Goal: Contribute content

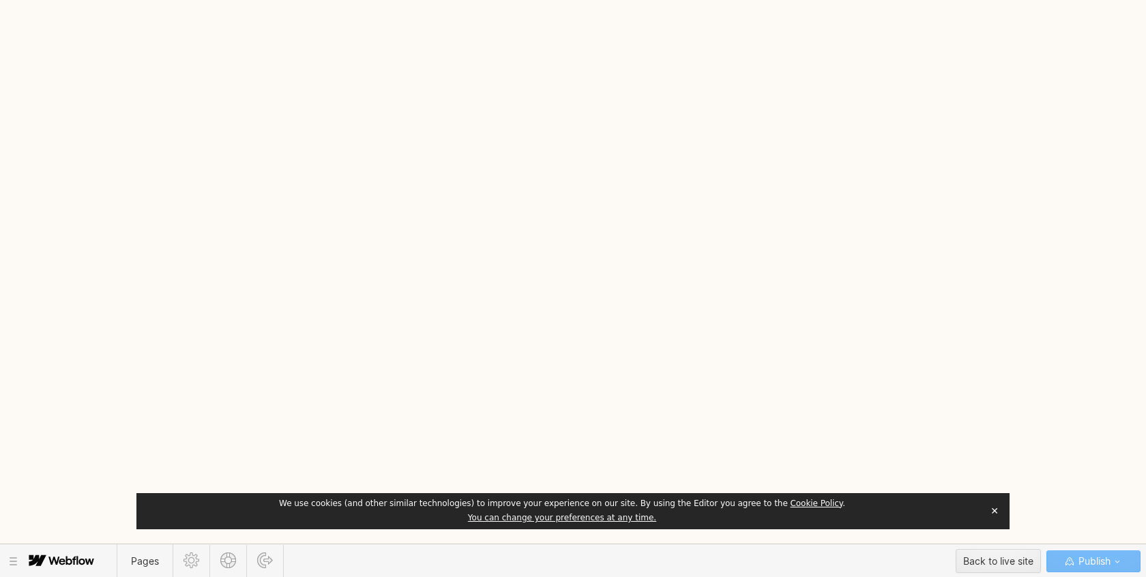
click at [993, 512] on button "✕" at bounding box center [994, 511] width 19 height 20
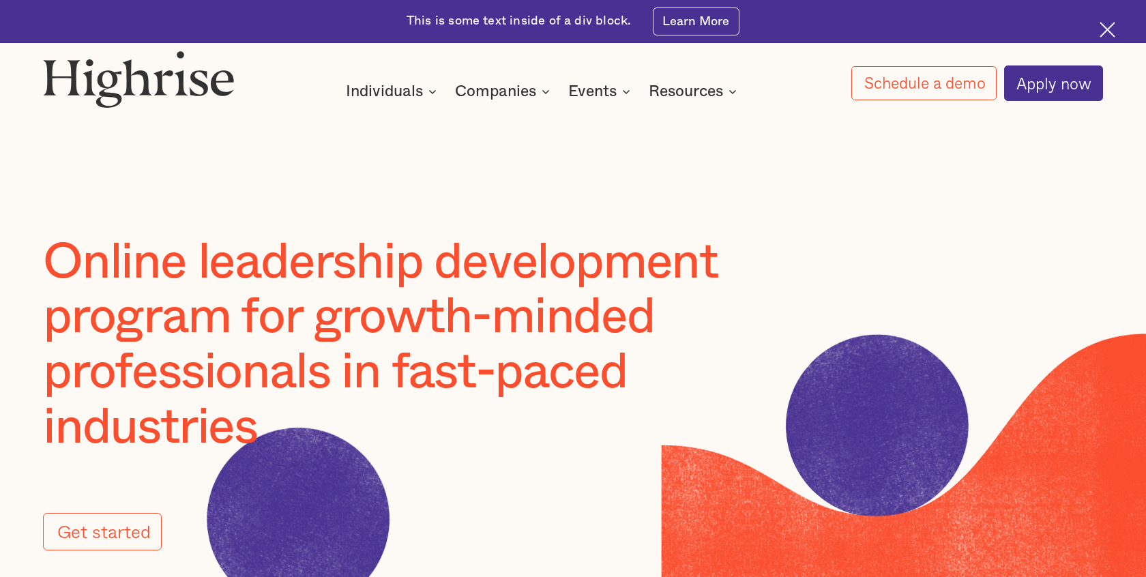
click at [604, 266] on h1 "Online leadership development program for growth-minded professionals in fast-p…" at bounding box center [430, 345] width 774 height 220
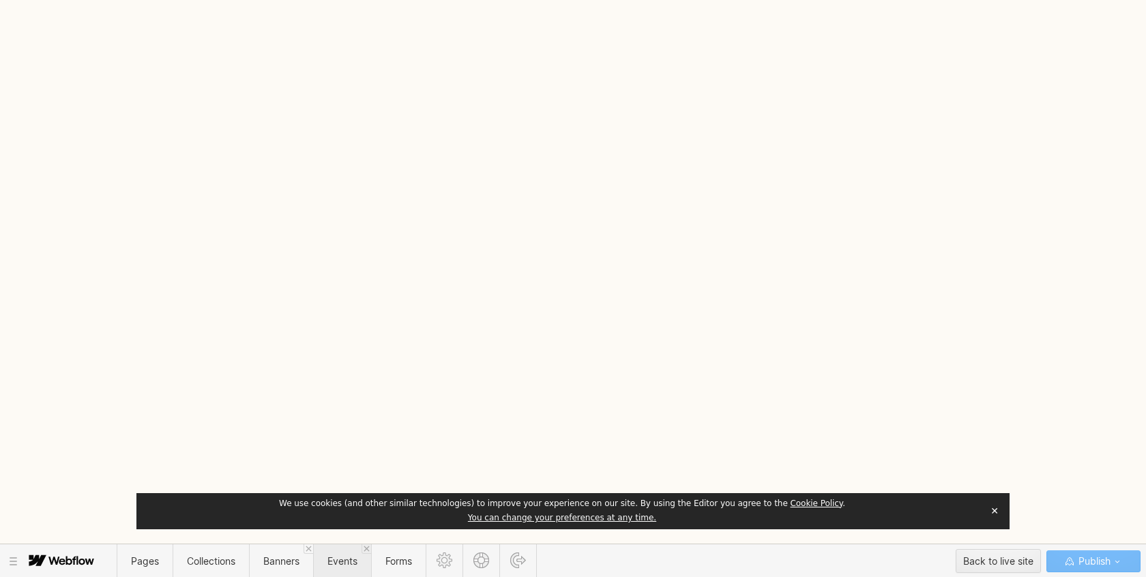
click at [342, 564] on span "Events" at bounding box center [342, 561] width 30 height 12
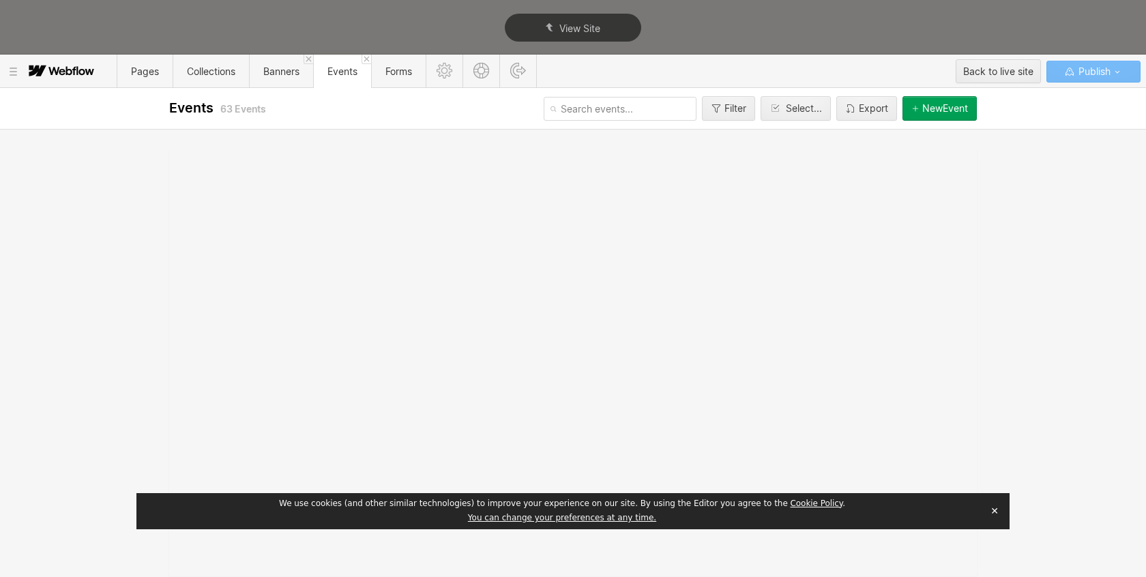
click at [995, 512] on button "✕" at bounding box center [994, 511] width 19 height 20
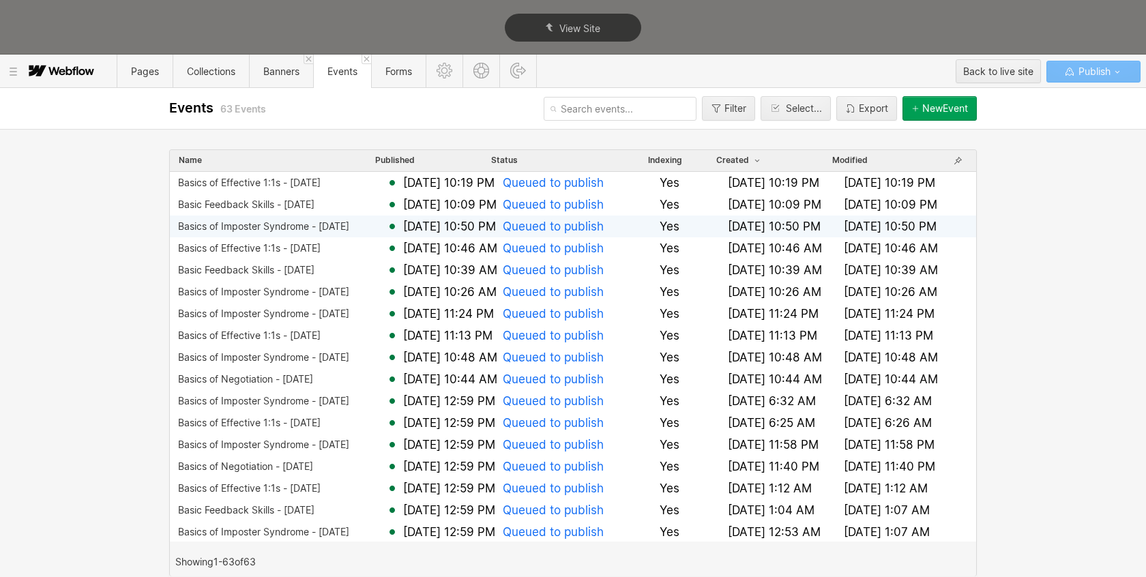
click at [348, 224] on div "Basics of Imposter Syndrome - [DATE]" at bounding box center [263, 226] width 171 height 11
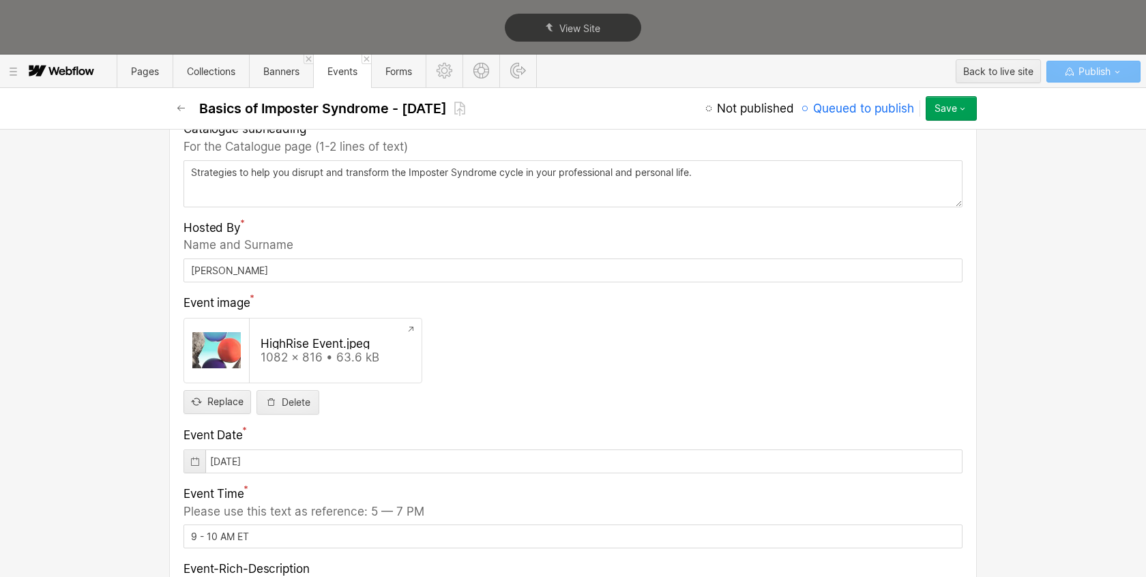
scroll to position [600, 0]
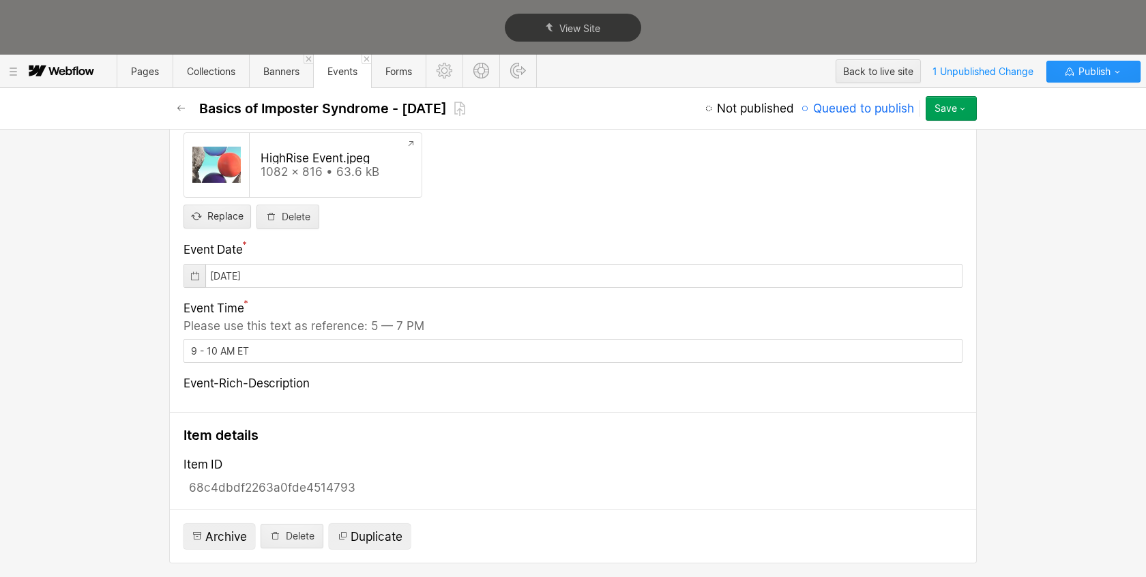
click at [956, 111] on button "Save" at bounding box center [951, 108] width 51 height 25
click at [735, 112] on span "Not published" at bounding box center [755, 108] width 77 height 16
click at [729, 111] on span "Not published" at bounding box center [755, 108] width 77 height 16
click at [1132, 73] on button "Publish" at bounding box center [1093, 72] width 94 height 22
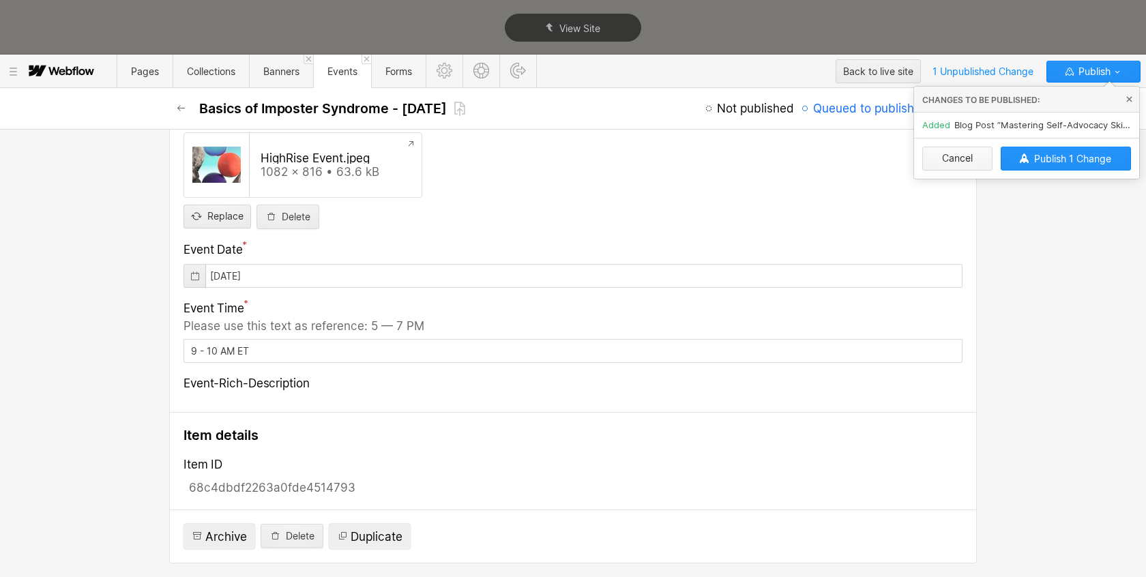
click at [975, 158] on button "Cancel" at bounding box center [957, 159] width 70 height 24
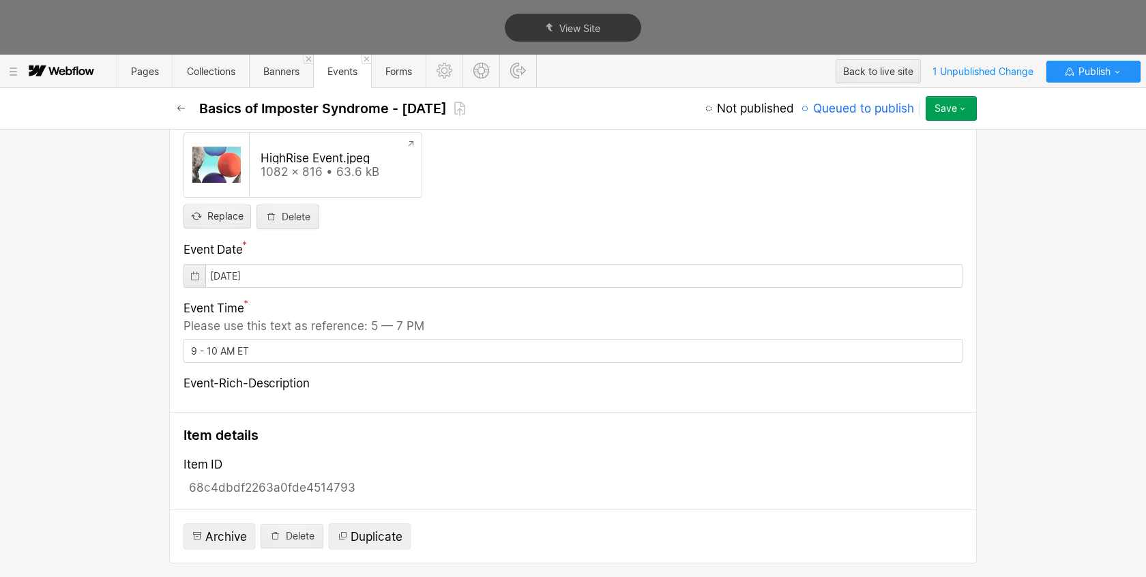
click at [178, 103] on icon "button" at bounding box center [181, 108] width 11 height 11
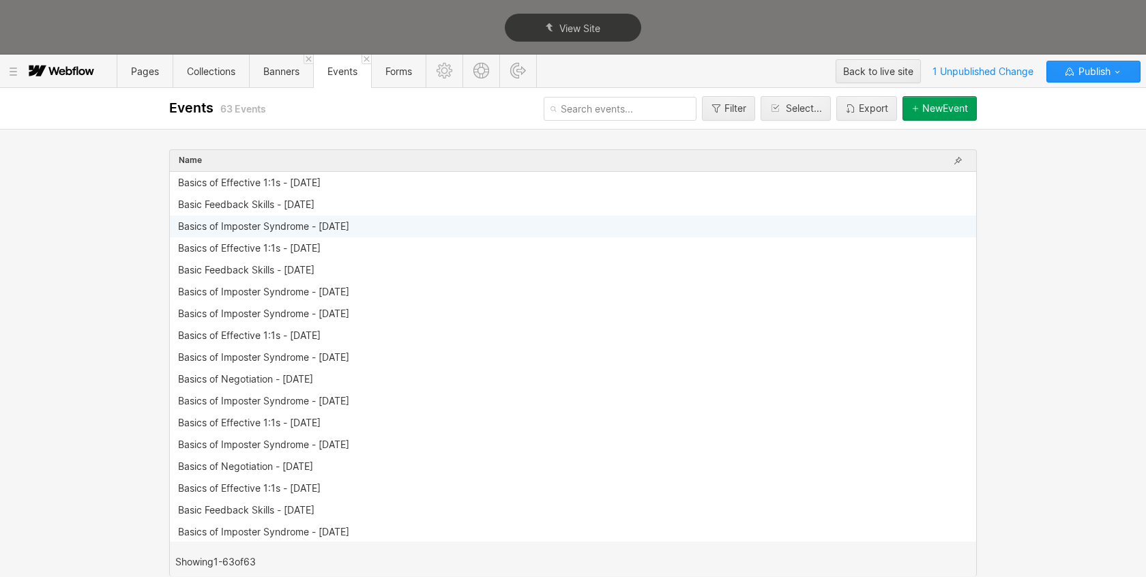
click at [540, 230] on div "Basics of Imposter Syndrome - 10.1.25" at bounding box center [569, 226] width 782 height 11
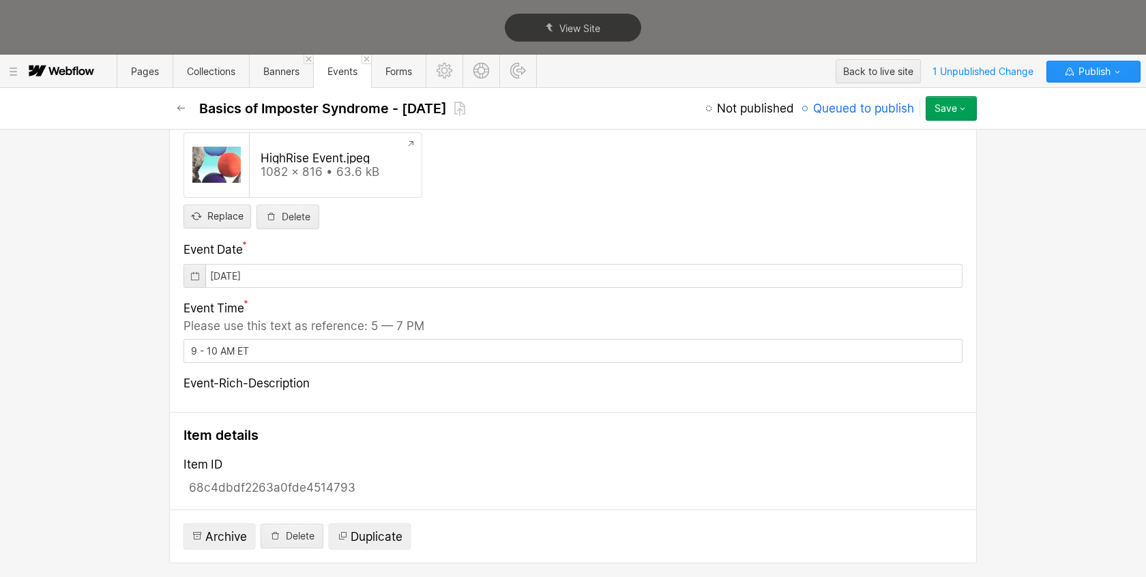
click at [899, 111] on span "Queued to publish" at bounding box center [863, 108] width 101 height 16
click at [965, 111] on icon "button" at bounding box center [962, 108] width 11 height 11
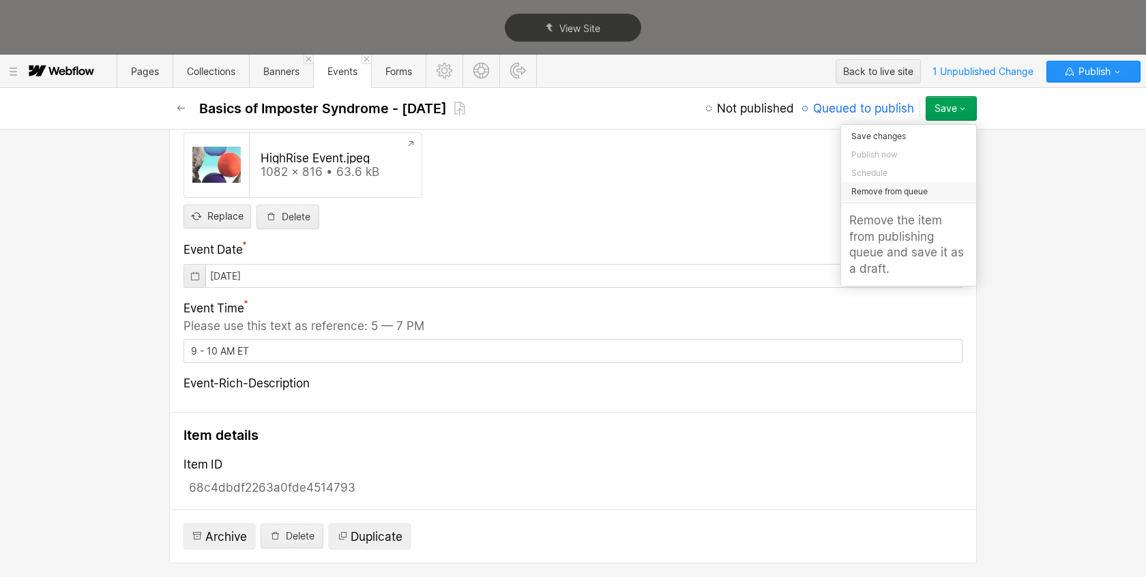
click at [920, 191] on span "Remove from queue" at bounding box center [889, 191] width 76 height 13
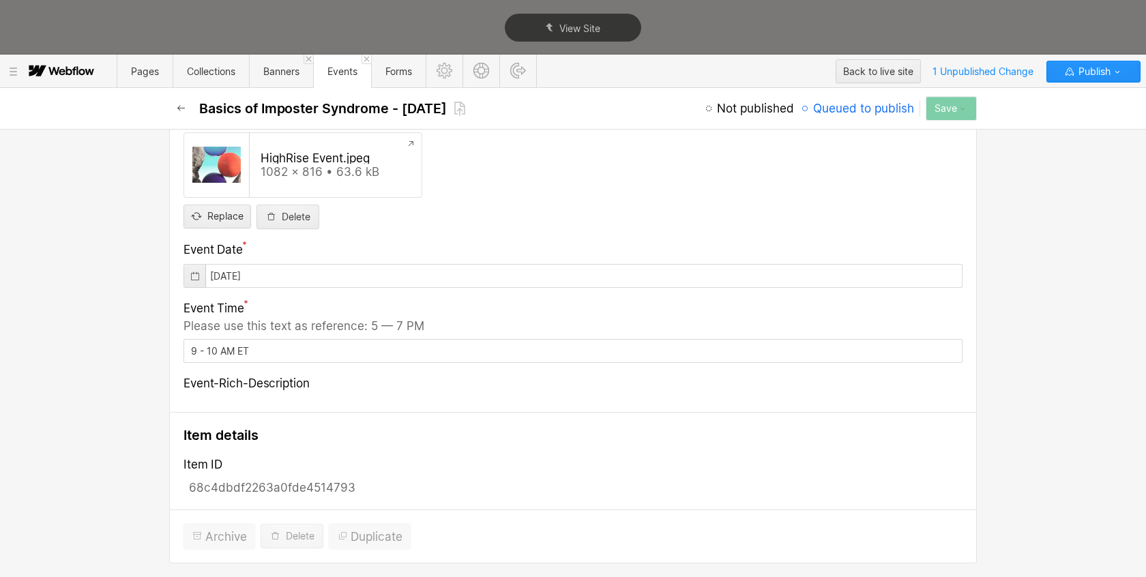
click at [180, 108] on icon "button" at bounding box center [181, 108] width 8 height 6
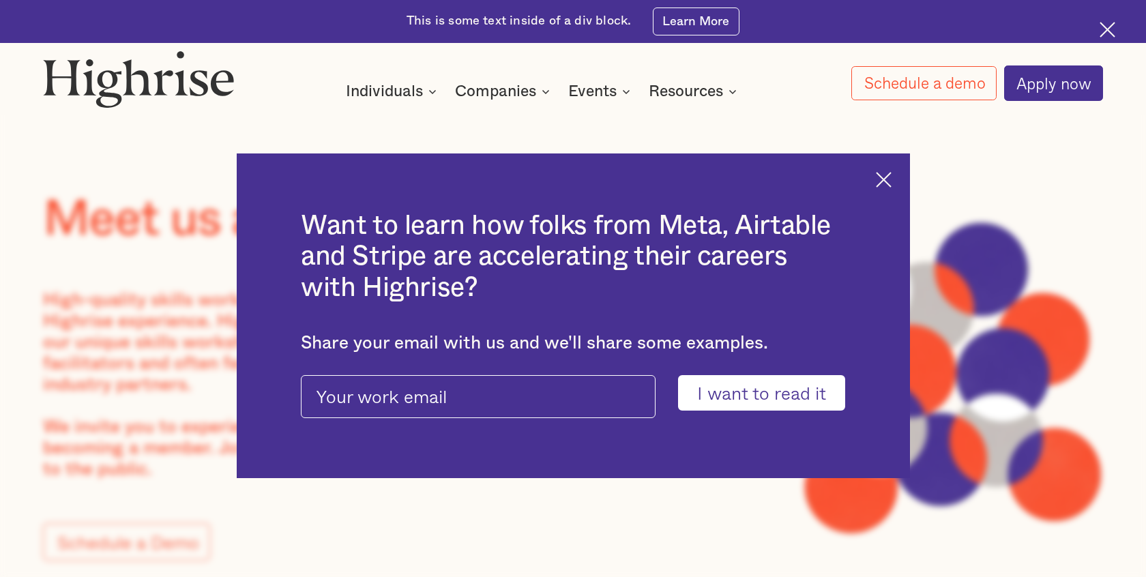
click at [883, 172] on img at bounding box center [884, 180] width 16 height 16
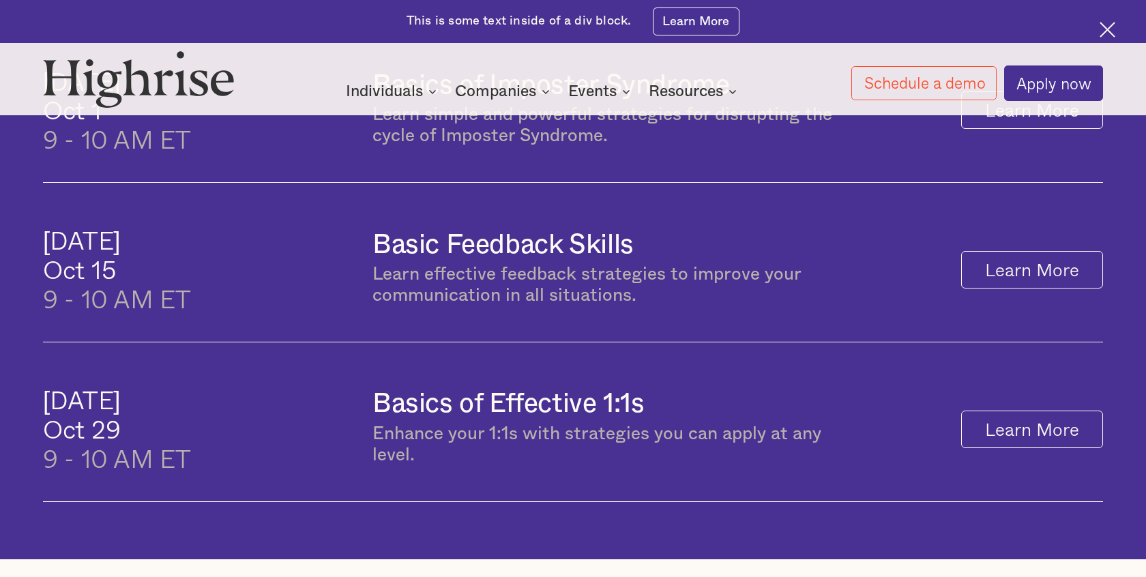
scroll to position [1031, 0]
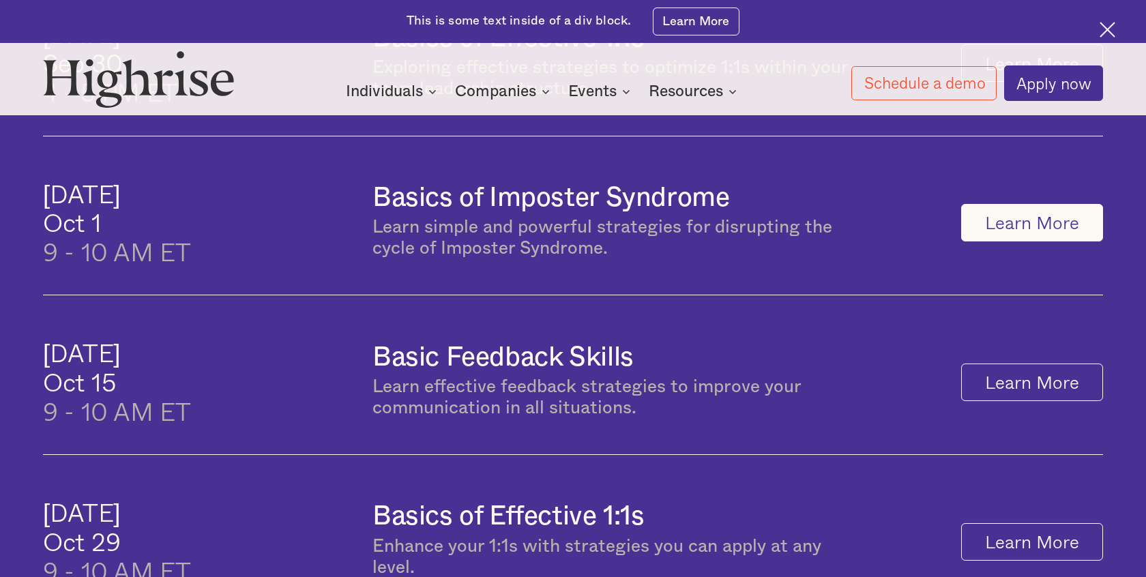
click at [1007, 204] on link "Learn More" at bounding box center [1032, 223] width 142 height 38
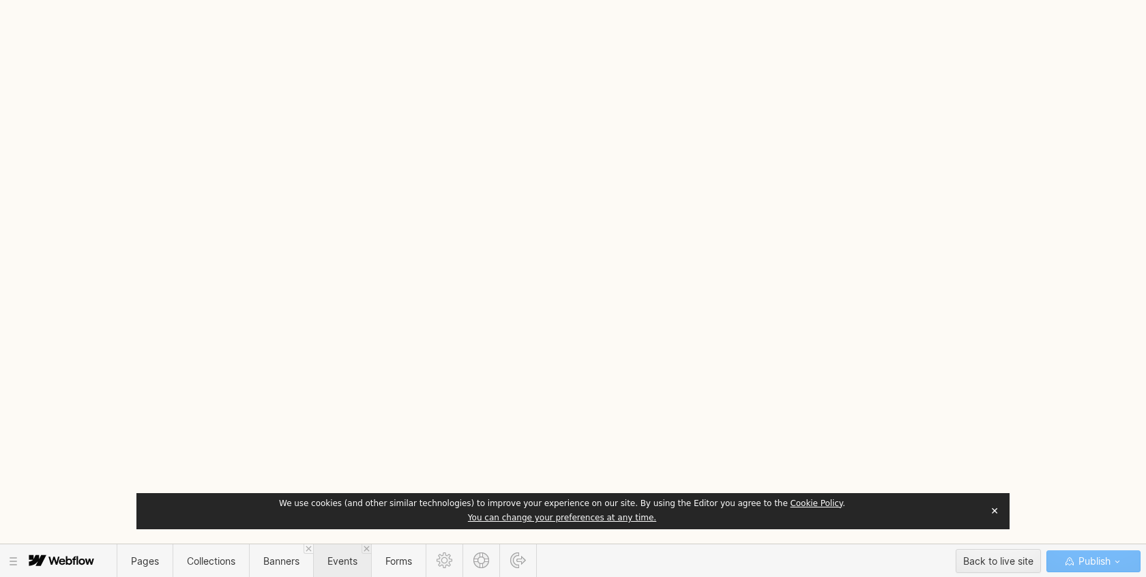
click at [346, 563] on span "Events" at bounding box center [342, 561] width 30 height 12
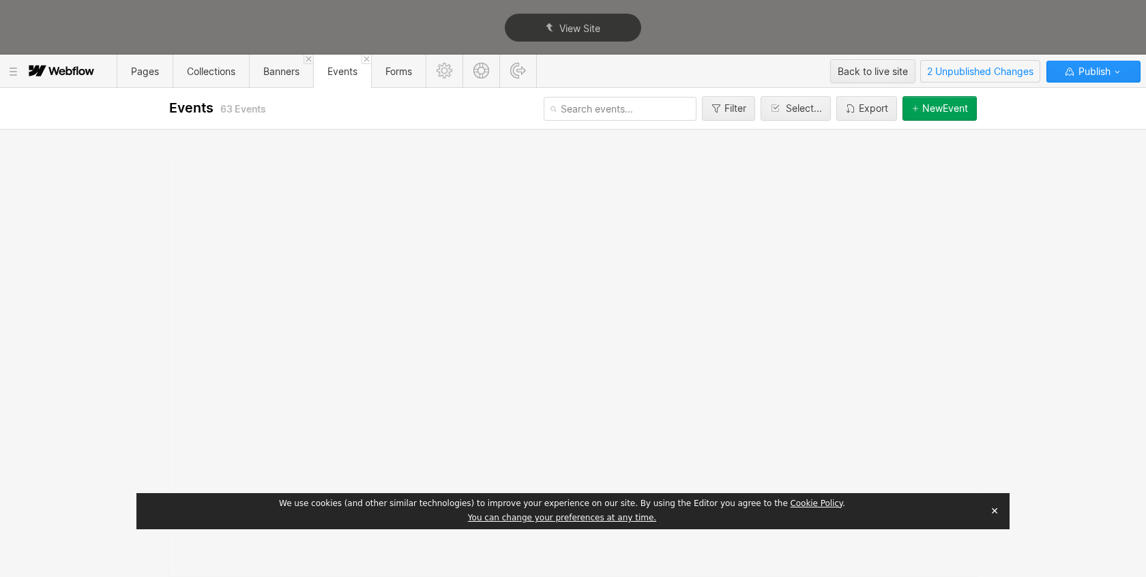
click at [990, 76] on span "2 Unpublished Changes" at bounding box center [980, 71] width 119 height 21
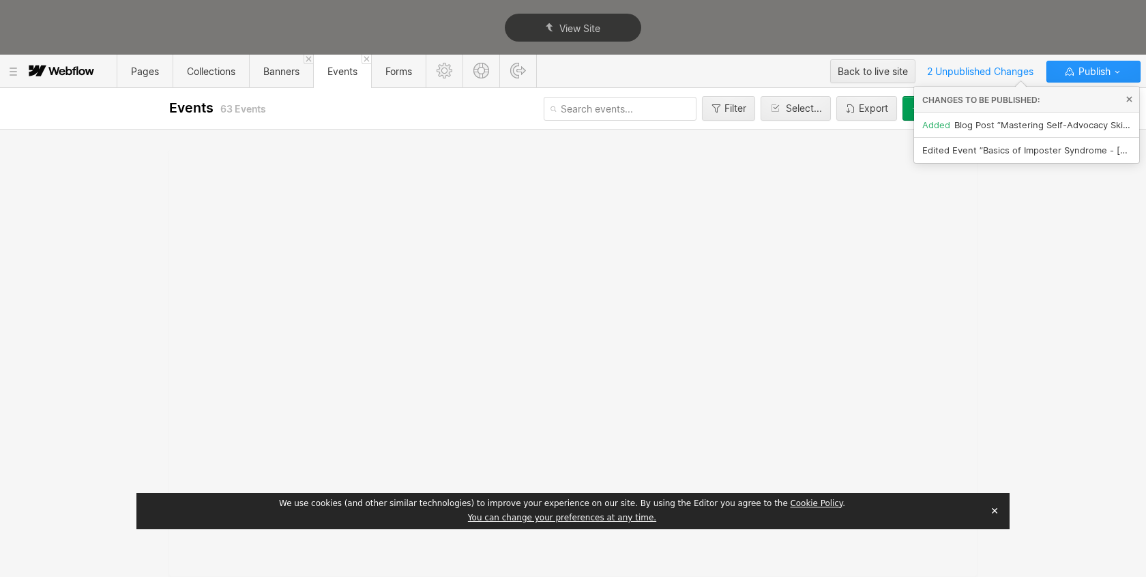
click at [1018, 150] on span "Edited Event ”Basics of Imposter Syndrome - 10.1.25“" at bounding box center [1026, 150] width 209 height 11
click at [670, 232] on div at bounding box center [573, 362] width 808 height 427
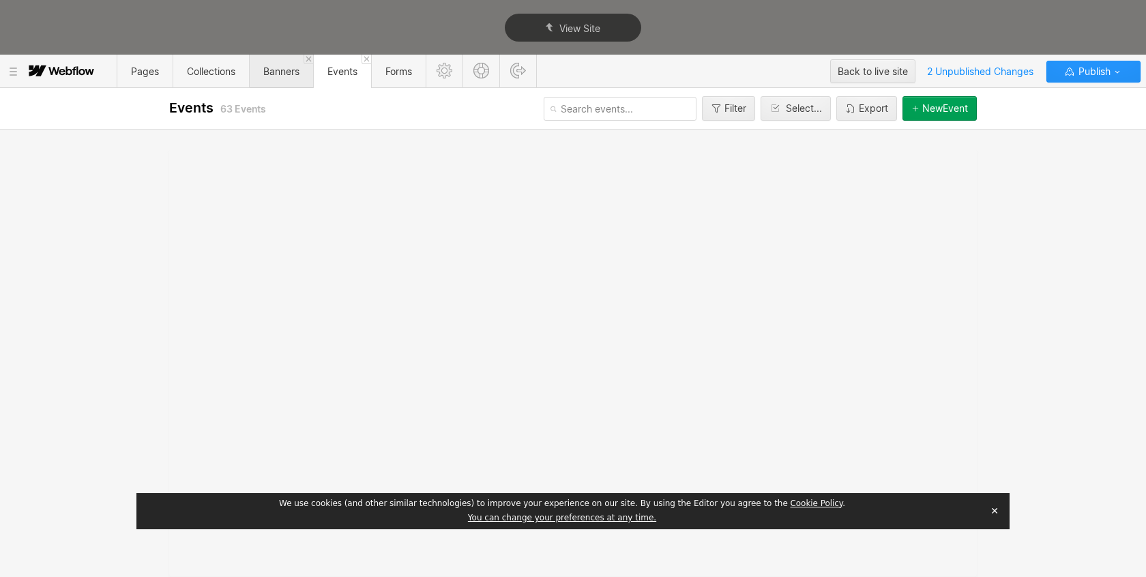
click at [284, 75] on span "Banners" at bounding box center [281, 71] width 36 height 12
click at [343, 76] on span "Events" at bounding box center [342, 71] width 30 height 12
click at [996, 510] on button "✕" at bounding box center [994, 511] width 19 height 20
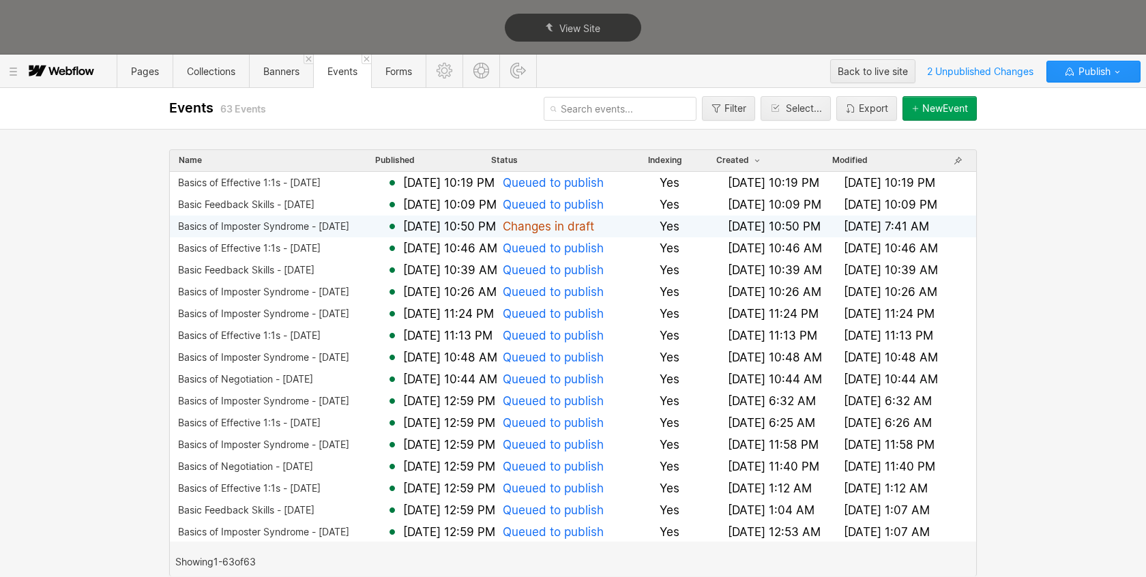
click at [587, 223] on span "Changes in draft" at bounding box center [548, 226] width 91 height 16
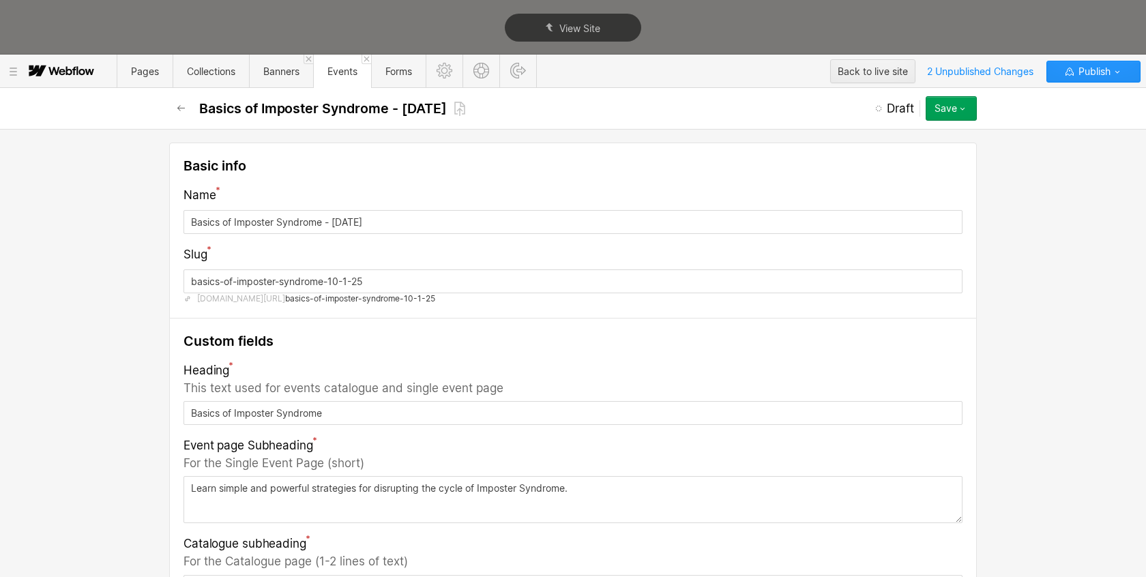
scroll to position [600, 0]
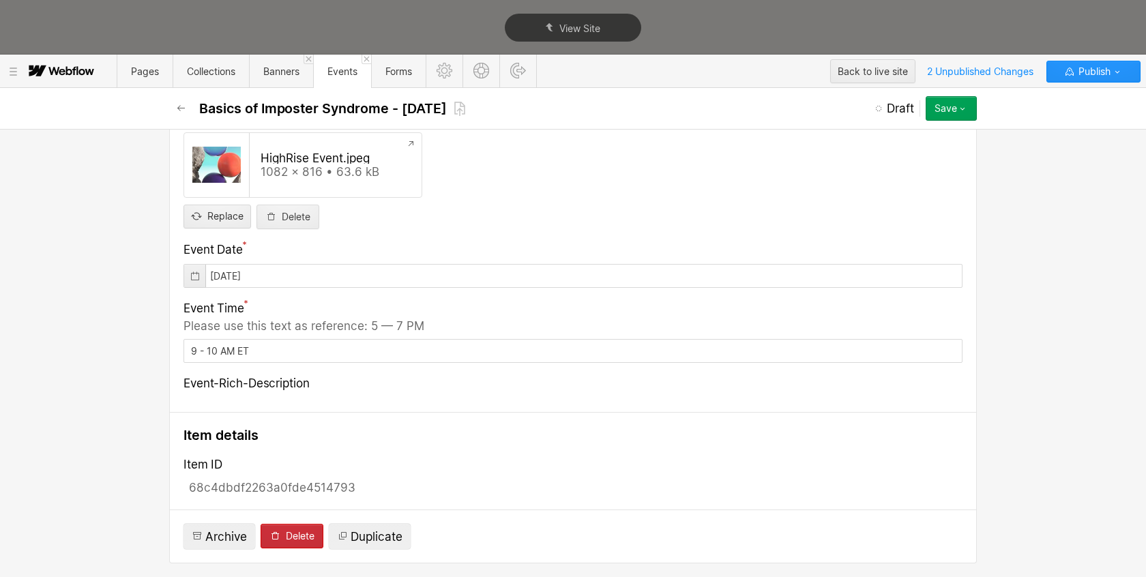
click at [306, 536] on div "Delete" at bounding box center [300, 536] width 29 height 11
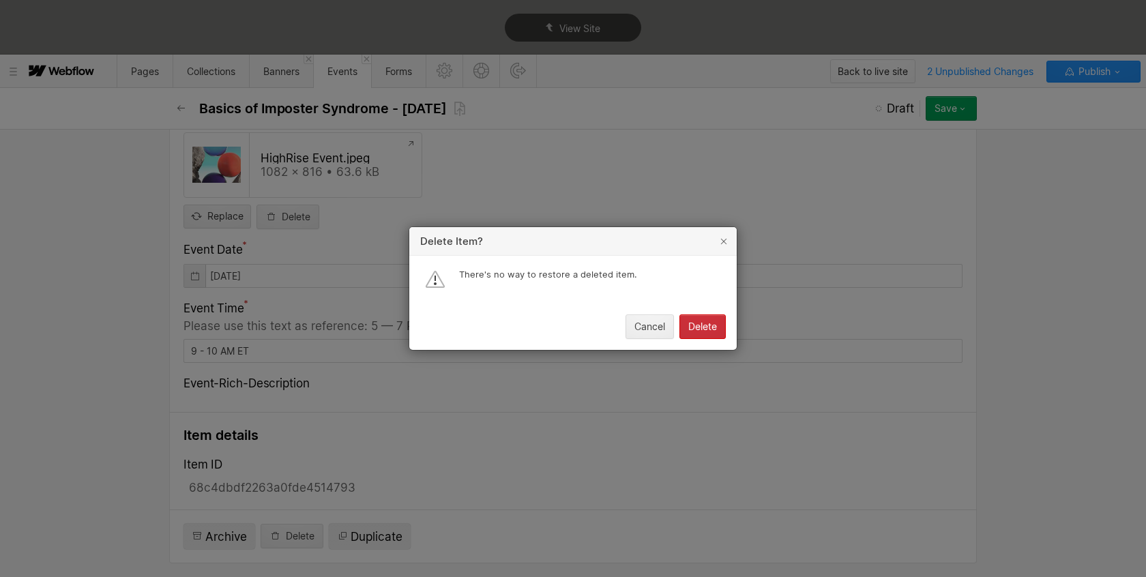
click at [875, 74] on div "Delete item? There's no way to restore a deleted item. Cancel Delete" at bounding box center [573, 288] width 1146 height 577
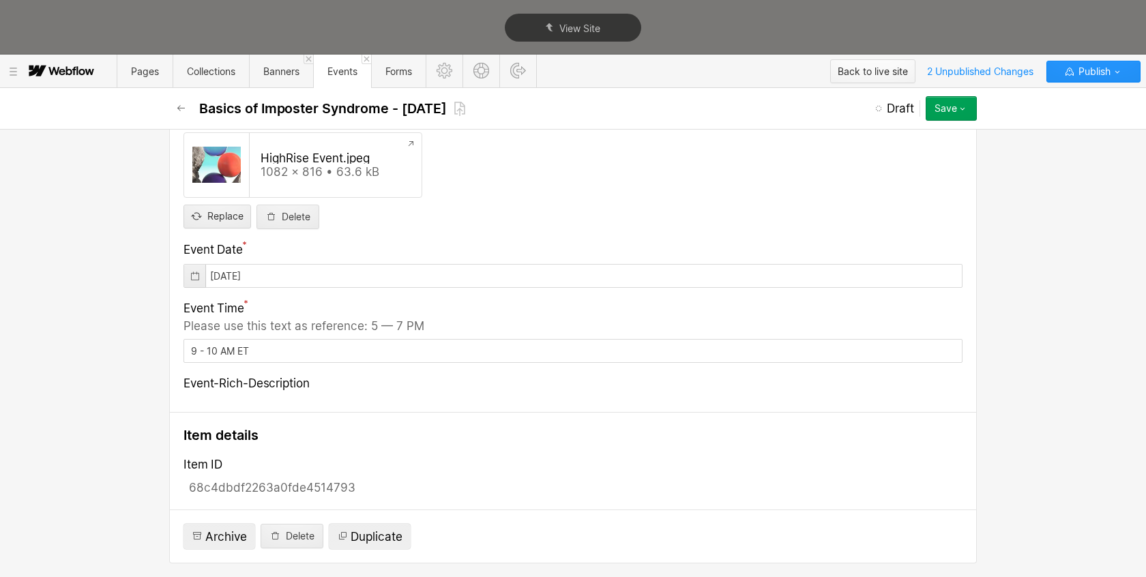
click at [868, 71] on div "Back to live site" at bounding box center [873, 71] width 70 height 20
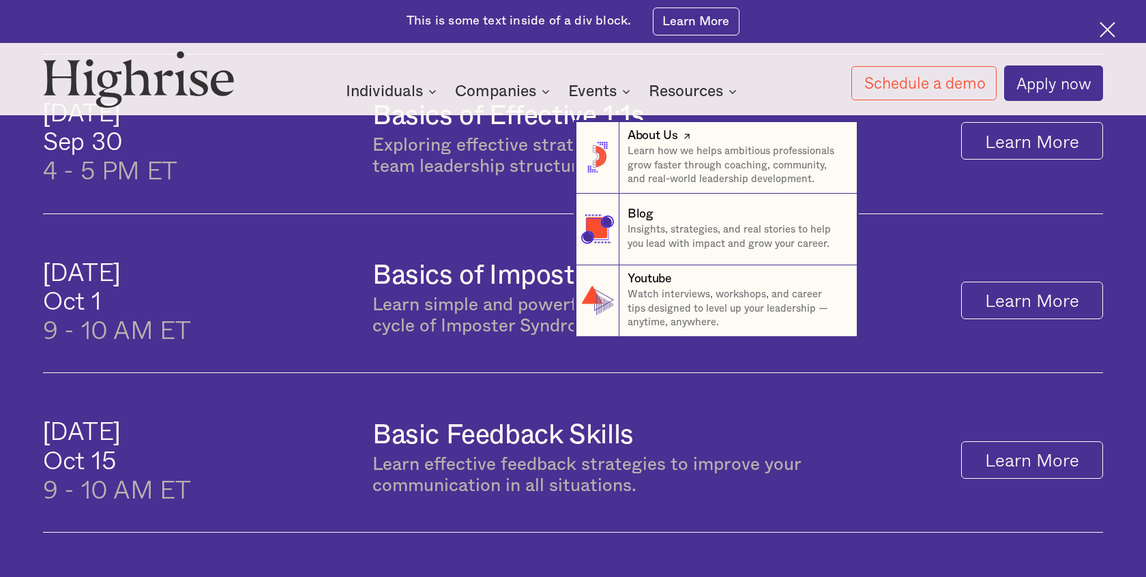
scroll to position [997, 0]
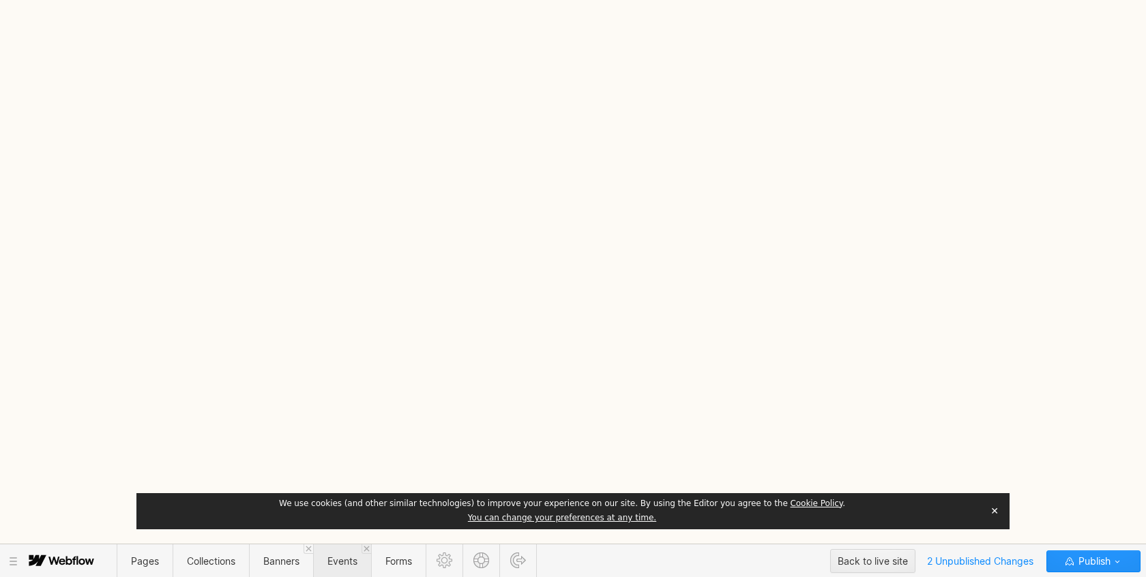
click at [338, 562] on span "Events" at bounding box center [342, 561] width 30 height 12
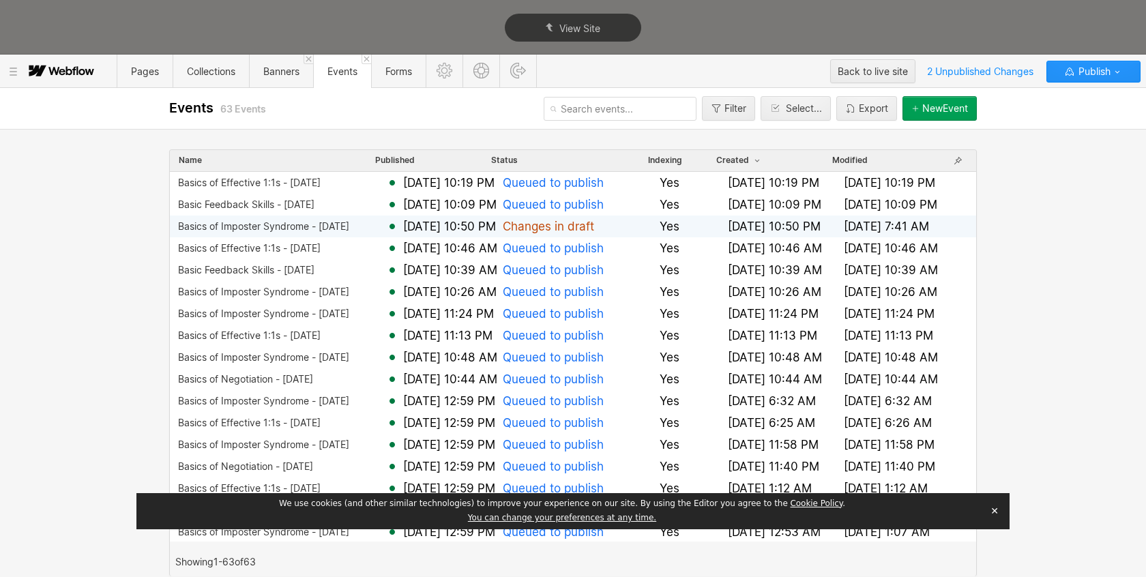
click at [343, 226] on div "Basics of Imposter Syndrome - [DATE]" at bounding box center [263, 226] width 171 height 11
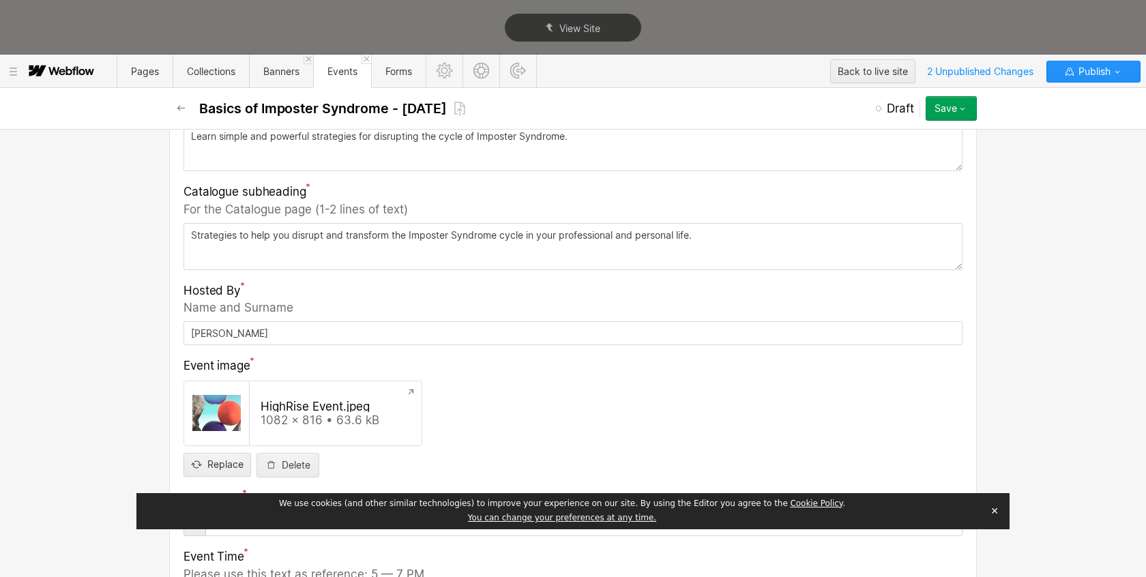
scroll to position [600, 0]
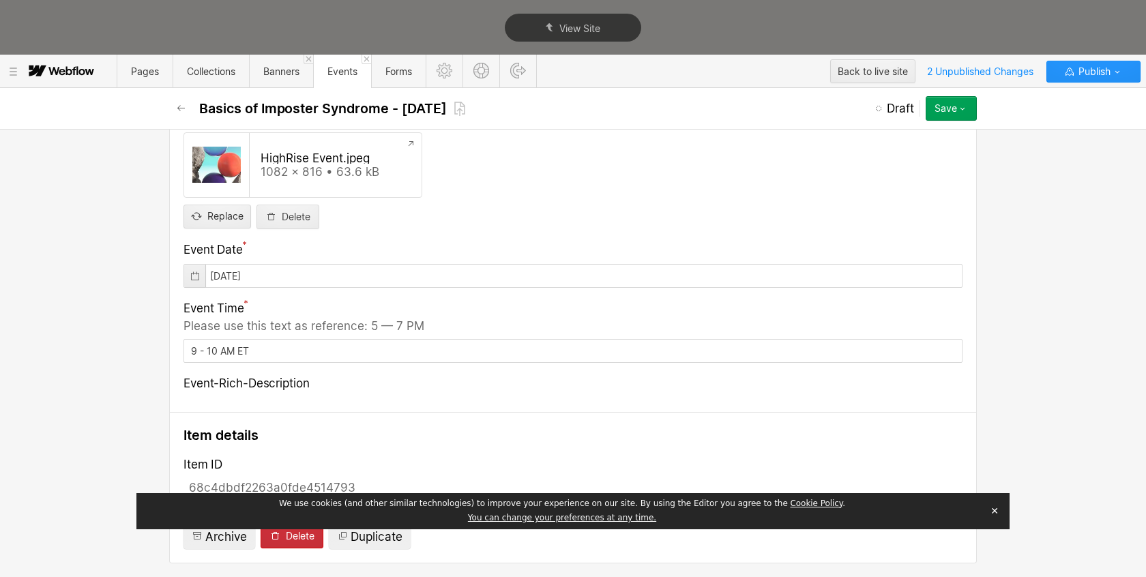
click at [291, 539] on div "Delete" at bounding box center [300, 536] width 29 height 11
click at [994, 510] on button "✕" at bounding box center [994, 511] width 19 height 20
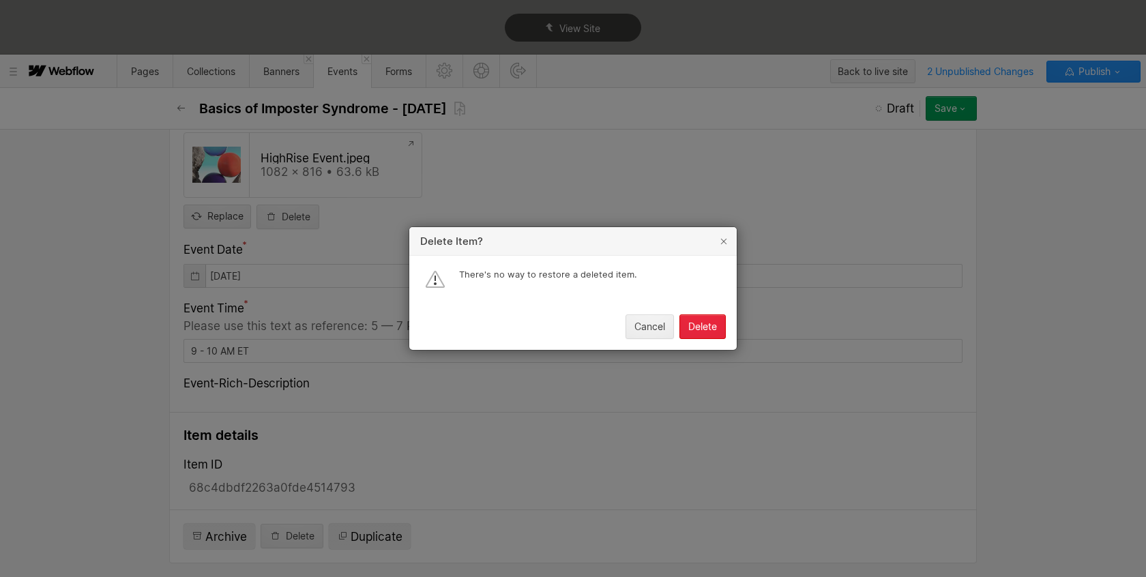
click at [701, 325] on div "Delete" at bounding box center [702, 326] width 29 height 11
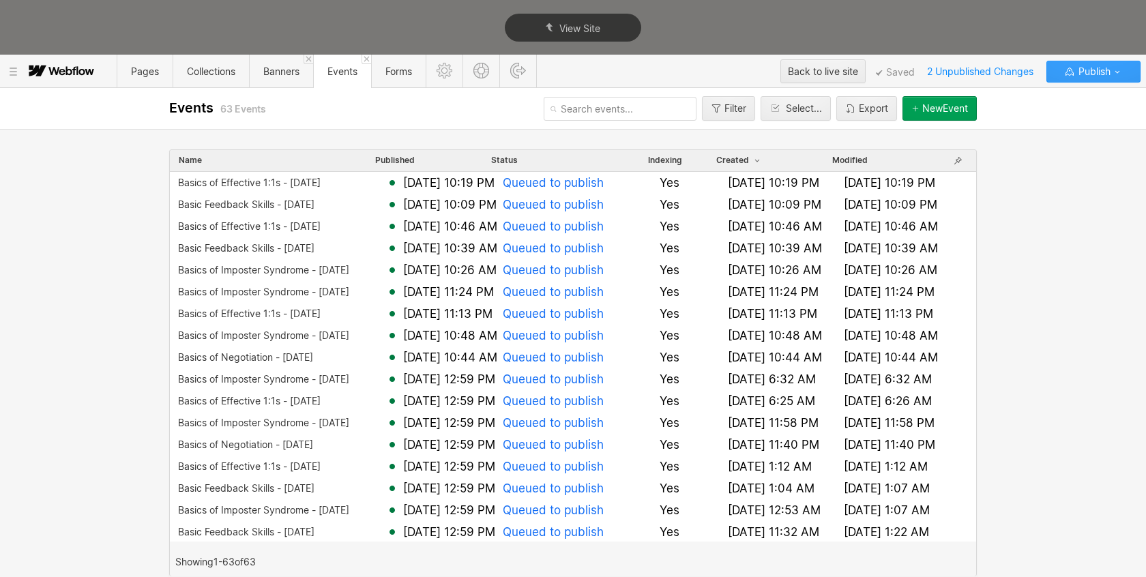
click at [1132, 74] on button "Publish" at bounding box center [1093, 72] width 94 height 22
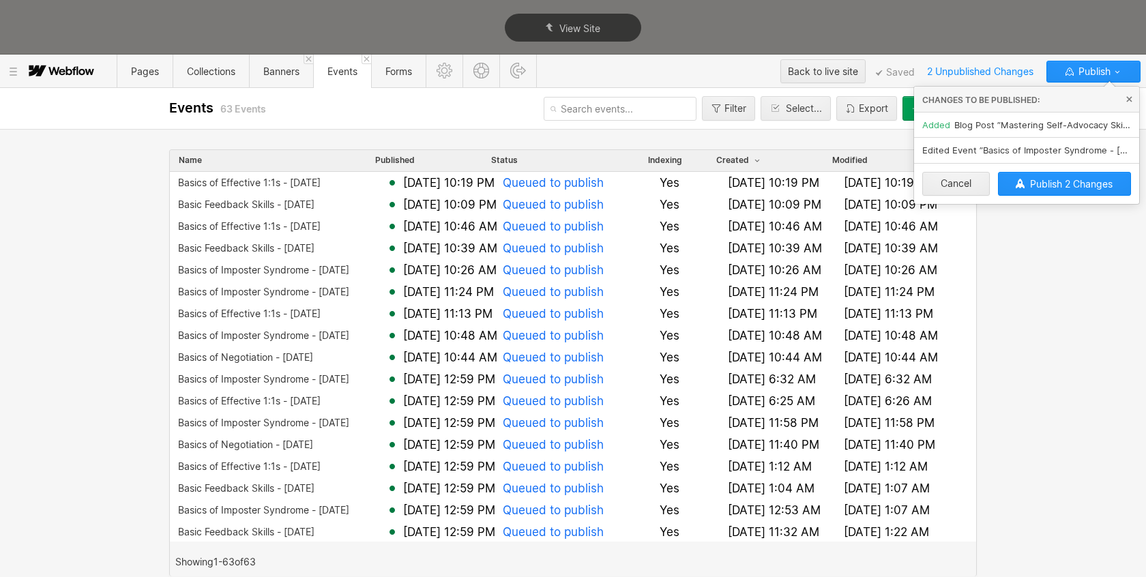
click at [1047, 294] on div "Name Published Status Indexing Created Modified Basics of Effective 1:1s - [DAT…" at bounding box center [573, 353] width 1146 height 448
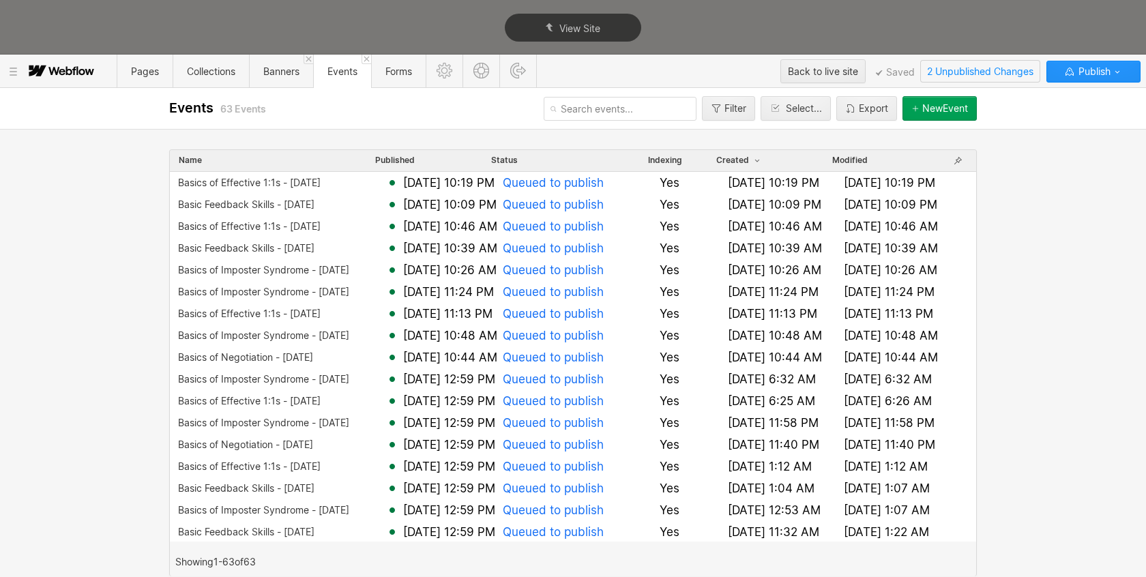
click at [943, 74] on span "2 Unpublished Changes" at bounding box center [980, 71] width 119 height 21
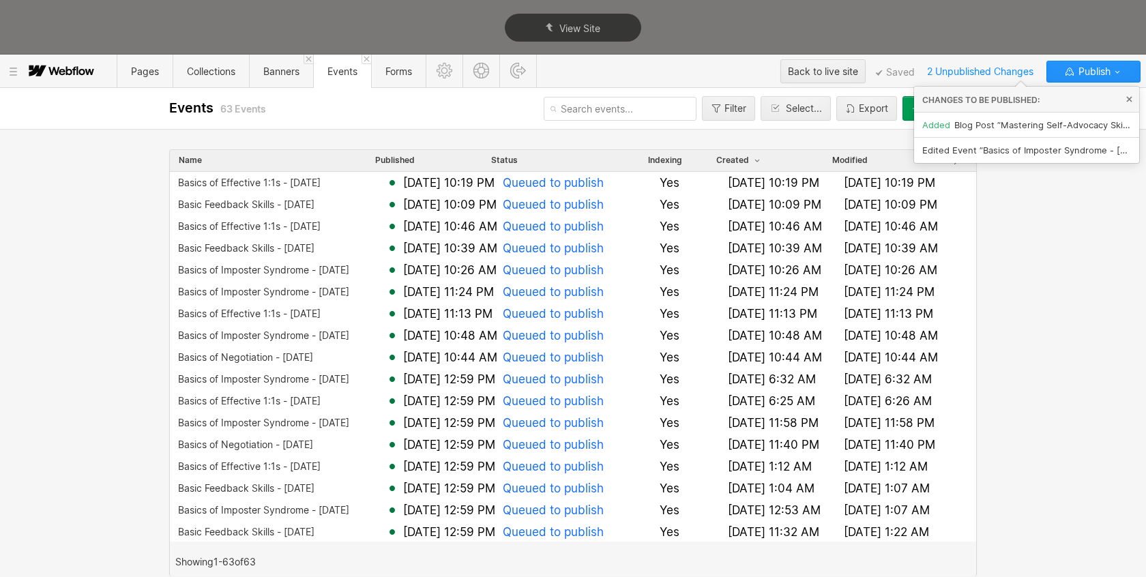
click at [1115, 147] on span "Edited Event ”Basics of Imposter Syndrome - [DATE]“" at bounding box center [1026, 150] width 209 height 11
click at [1095, 192] on div "Name Published Status Indexing Created Modified Basics of Effective 1:1s - 10.2…" at bounding box center [573, 353] width 1146 height 448
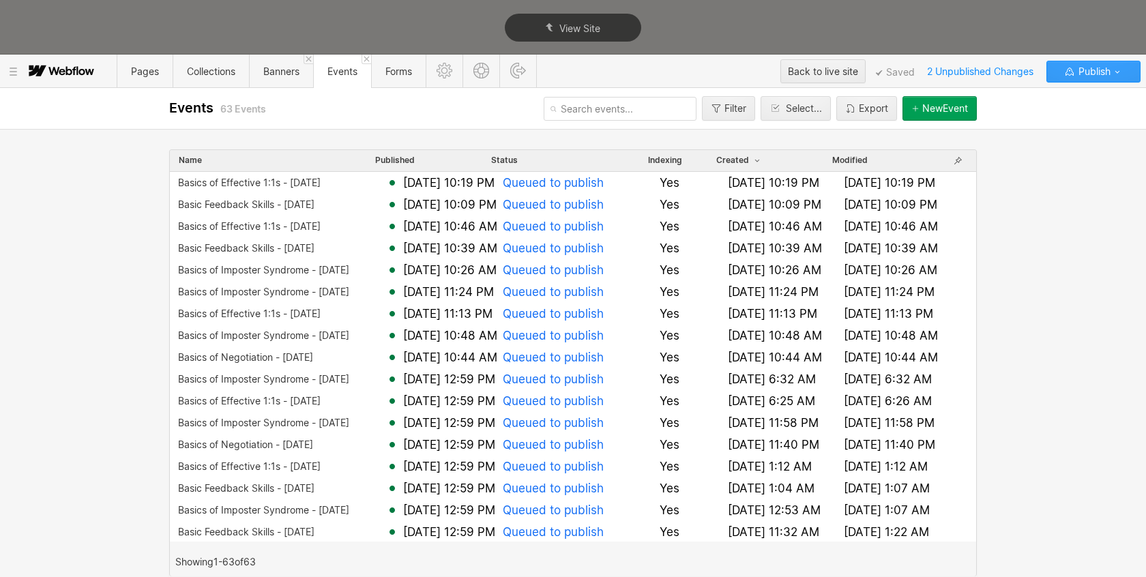
click at [1122, 74] on icon "button" at bounding box center [1117, 71] width 11 height 11
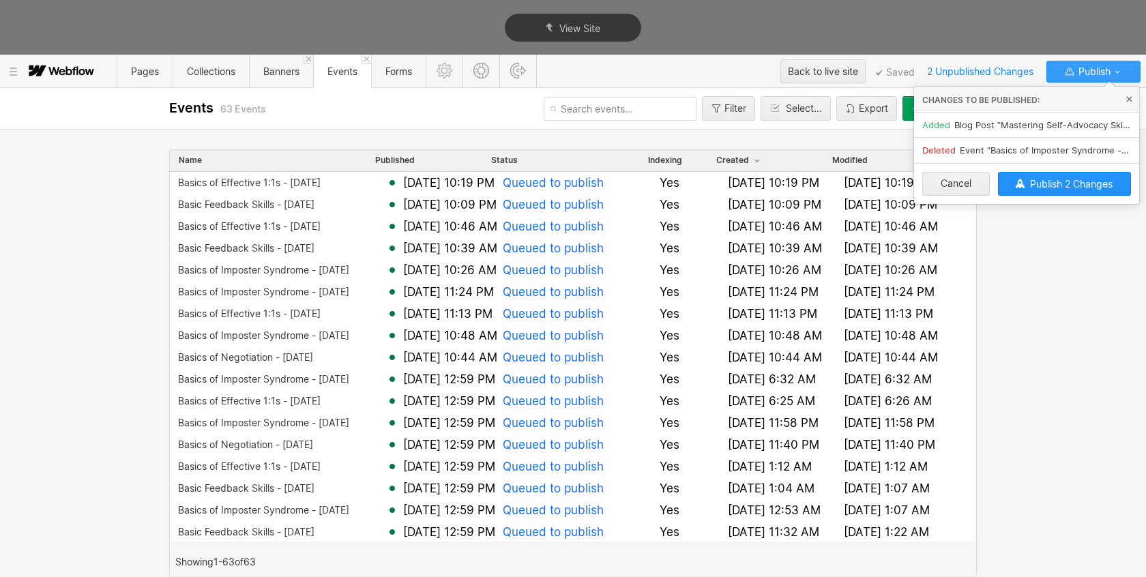
click at [1088, 68] on span "Publish" at bounding box center [1093, 71] width 35 height 20
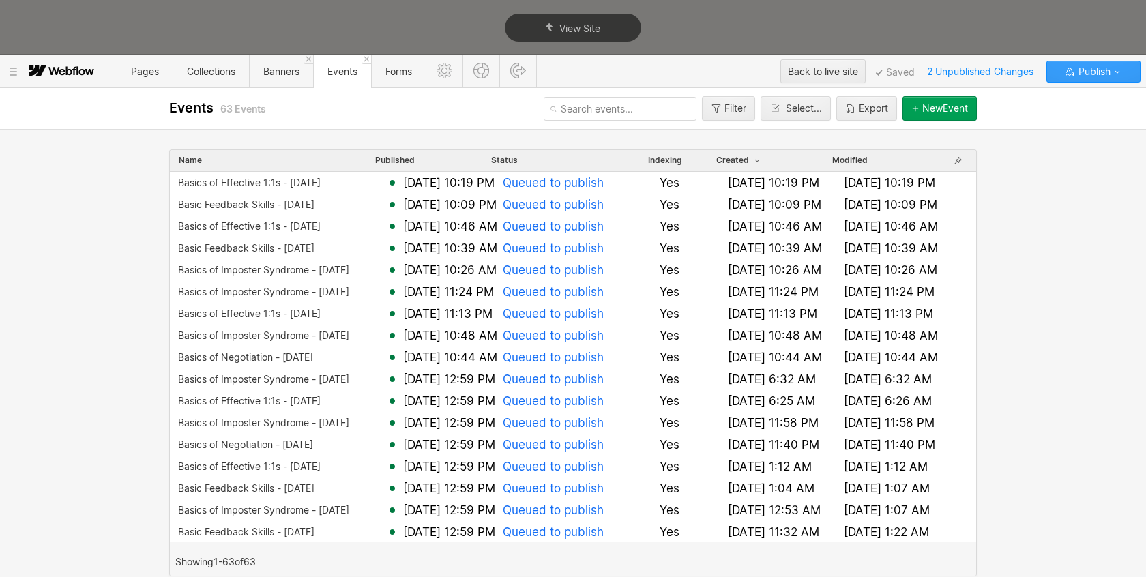
click at [1069, 72] on icon "button" at bounding box center [1069, 71] width 11 height 11
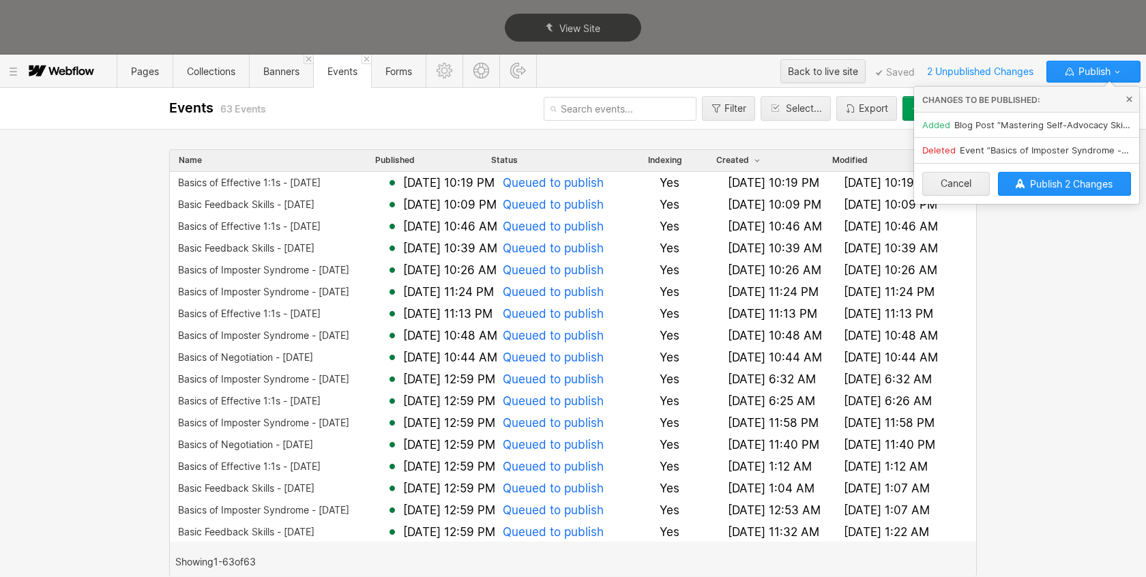
click at [956, 147] on span "Deleted Event ”Basics of Imposter Syndrome - 10.1.25“" at bounding box center [1026, 150] width 209 height 11
click at [1048, 241] on div "Name Published Status Indexing Created Modified Basics of Effective 1:1s - 10.2…" at bounding box center [573, 353] width 1146 height 448
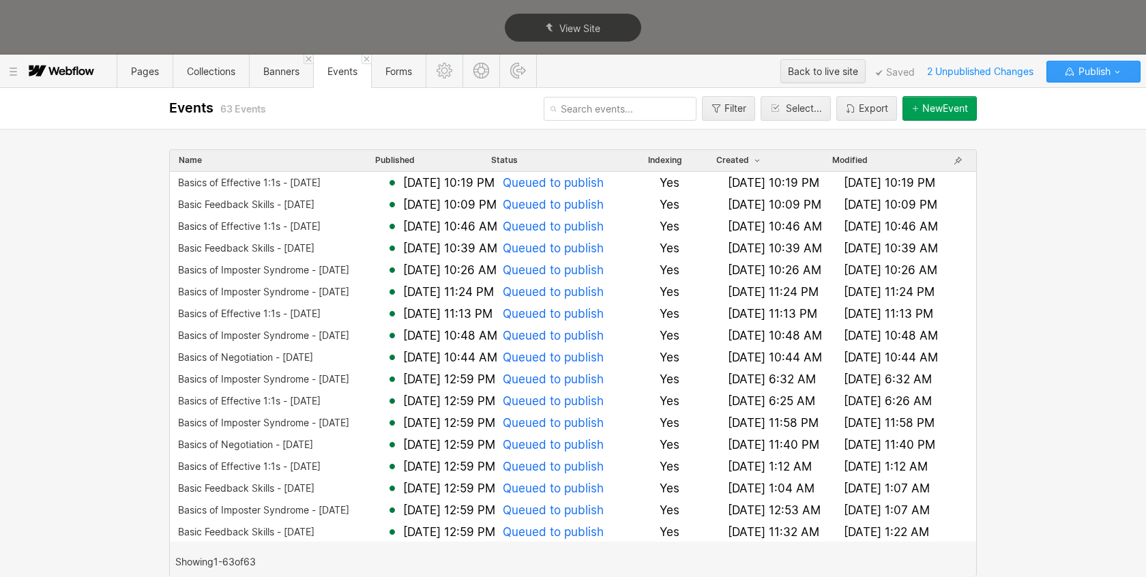
click at [1122, 74] on icon "button" at bounding box center [1117, 71] width 11 height 11
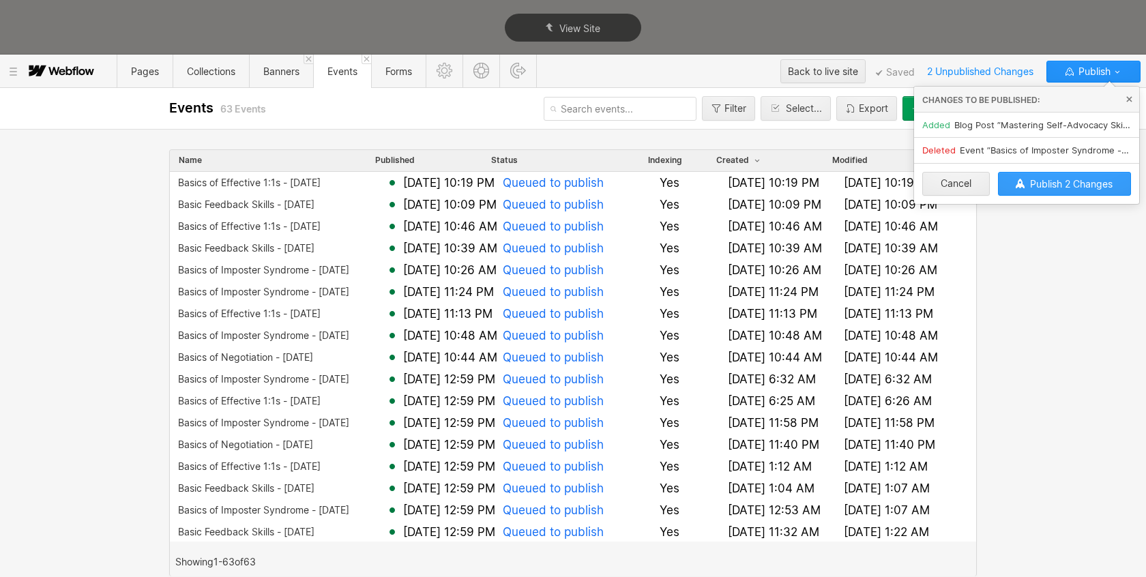
click at [1088, 186] on span "Publish 2 Changes" at bounding box center [1071, 184] width 83 height 12
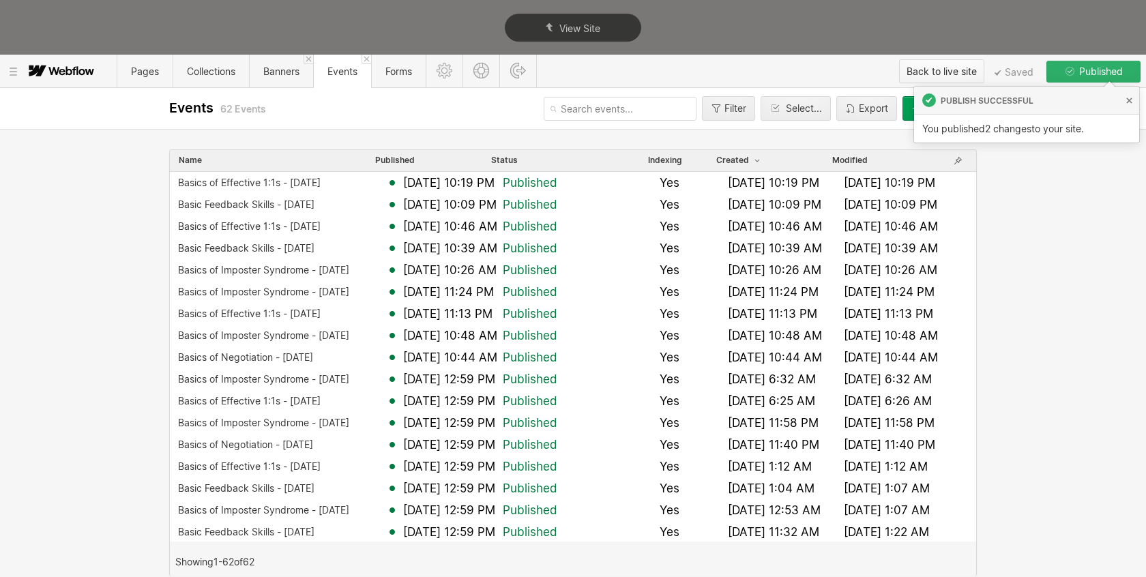
click at [933, 74] on div "Back to live site" at bounding box center [942, 71] width 70 height 20
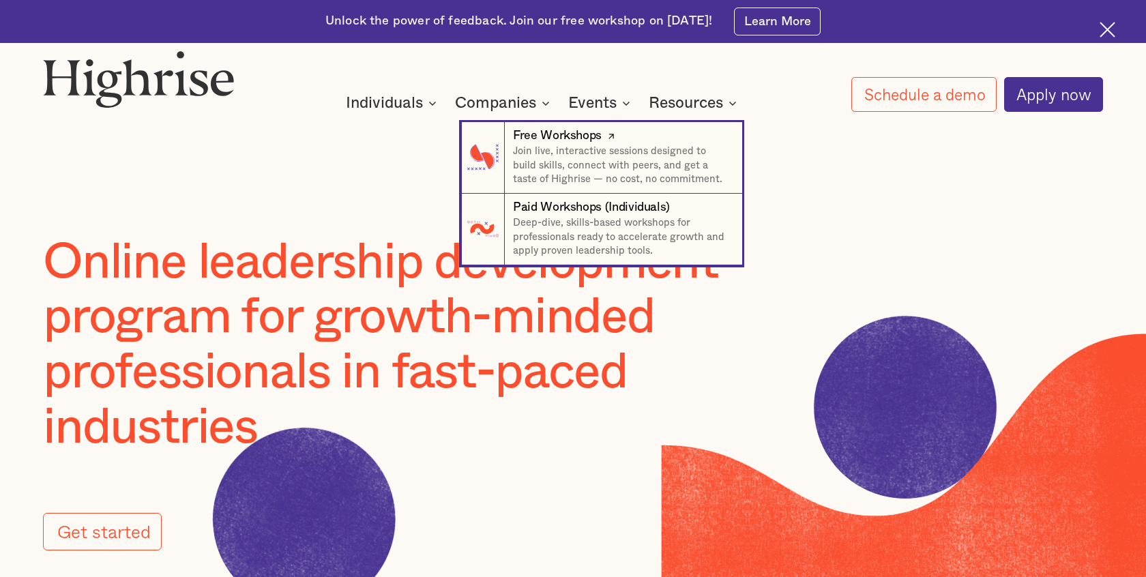
click at [566, 136] on div "Free Workshops" at bounding box center [557, 136] width 89 height 17
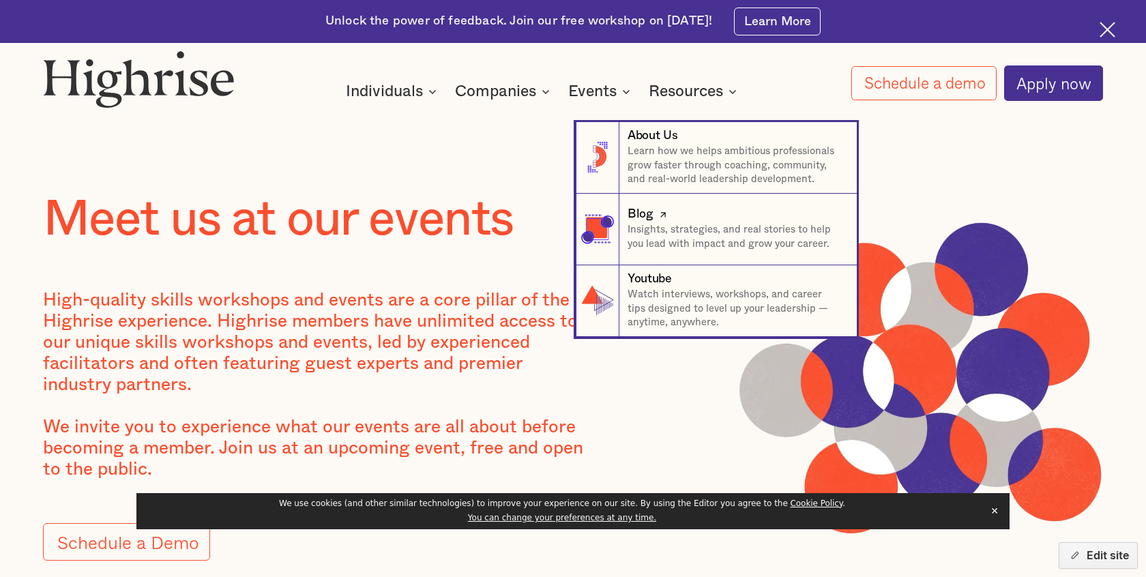
click at [641, 211] on div "Blog" at bounding box center [641, 214] width 26 height 17
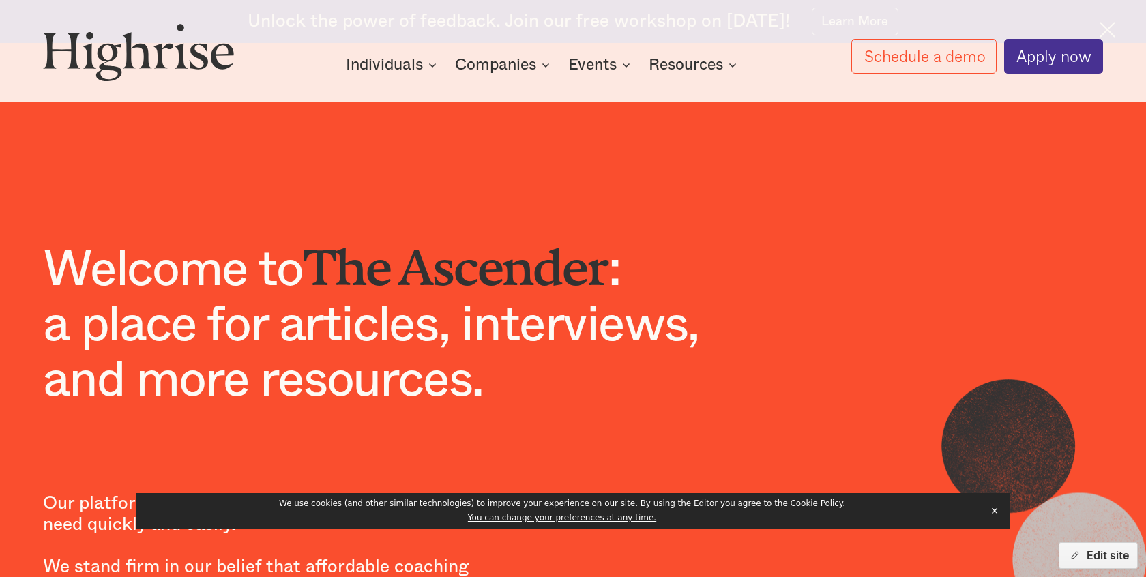
click at [995, 513] on button "✕" at bounding box center [994, 511] width 19 height 20
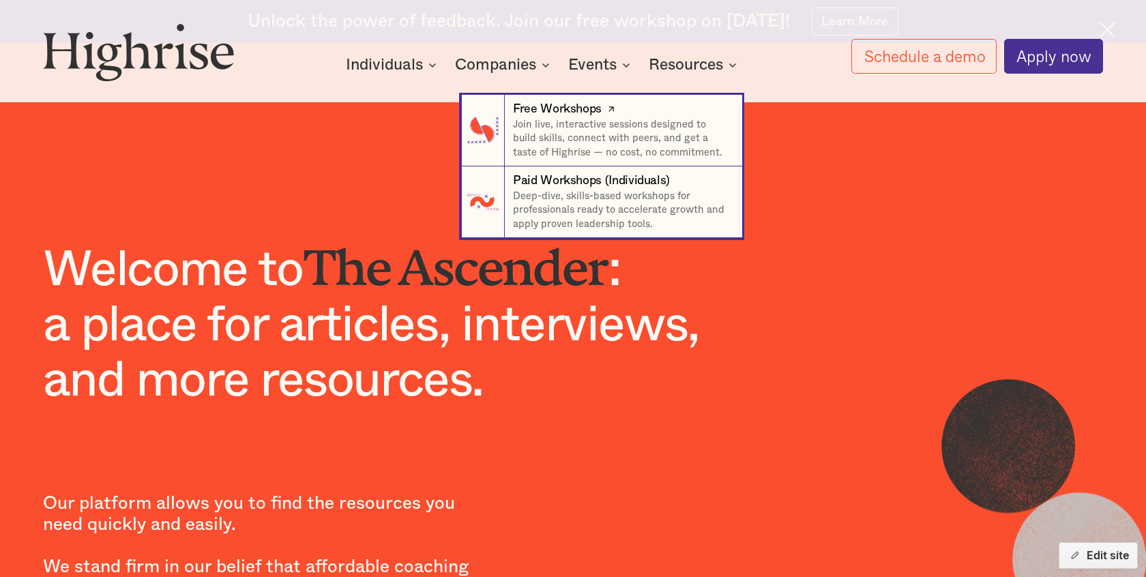
click at [586, 107] on div "Free Workshops" at bounding box center [557, 109] width 89 height 17
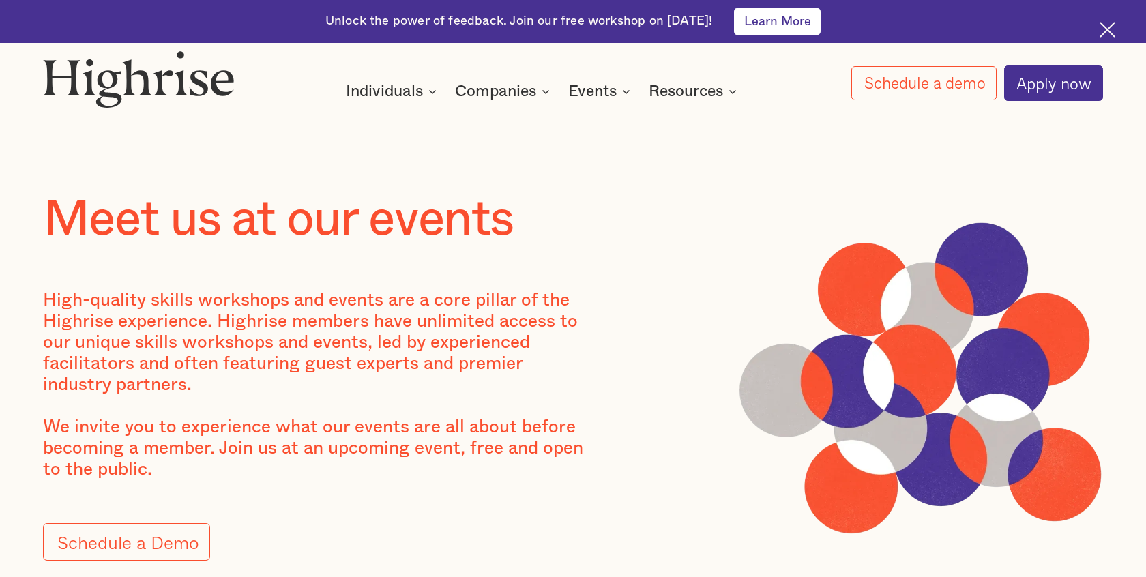
click at [766, 22] on link "Learn More" at bounding box center [777, 21] width 87 height 27
